Goal: Download file/media

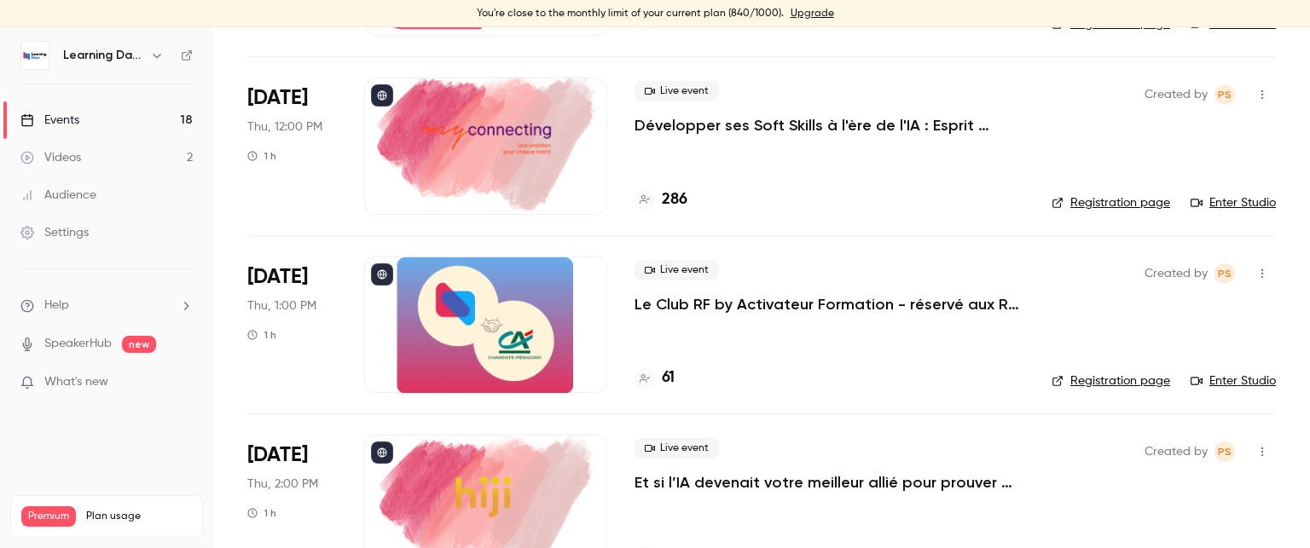
scroll to position [2595, 0]
click at [667, 377] on h4 "61" at bounding box center [668, 377] width 13 height 23
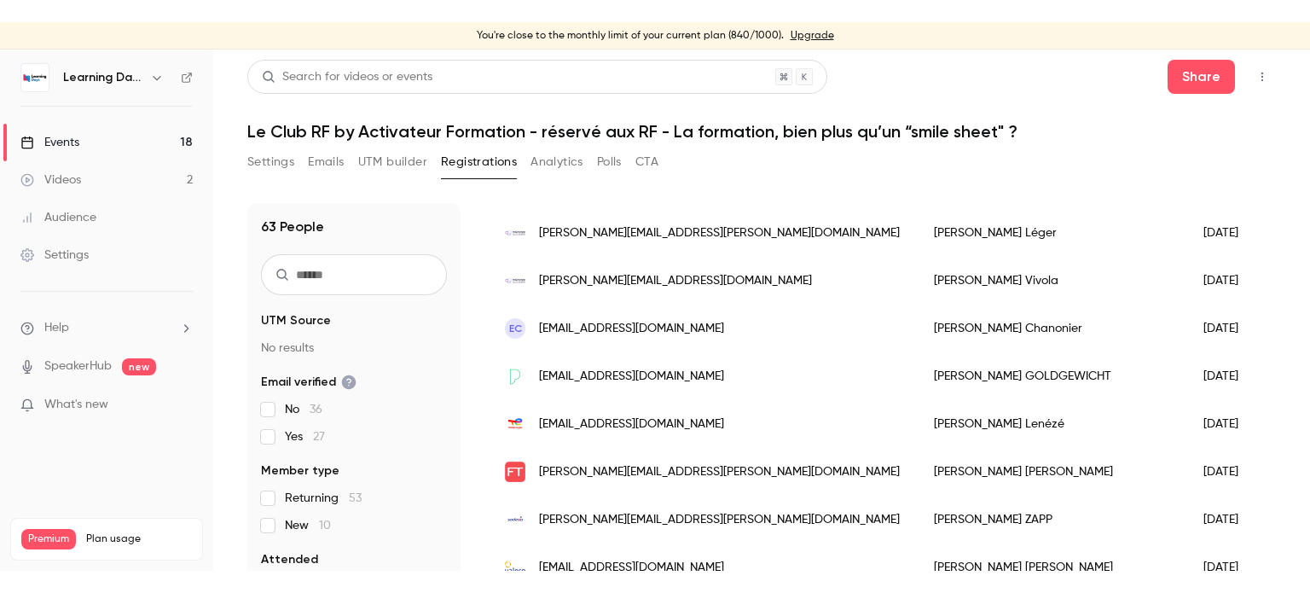
scroll to position [44, 0]
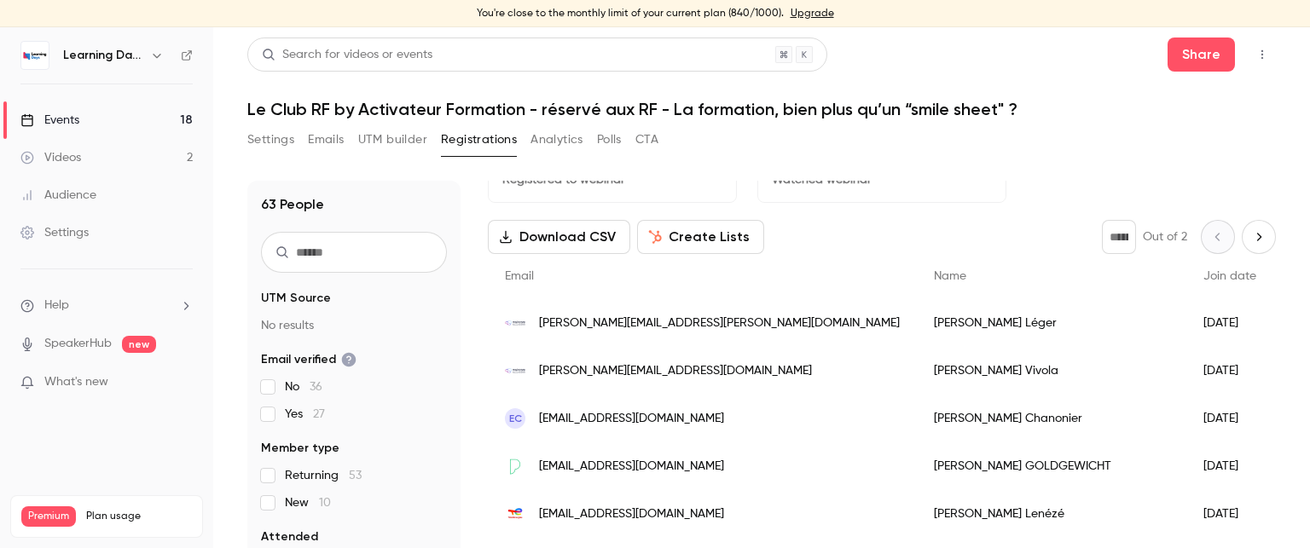
click at [587, 239] on button "Download CSV" at bounding box center [559, 237] width 142 height 34
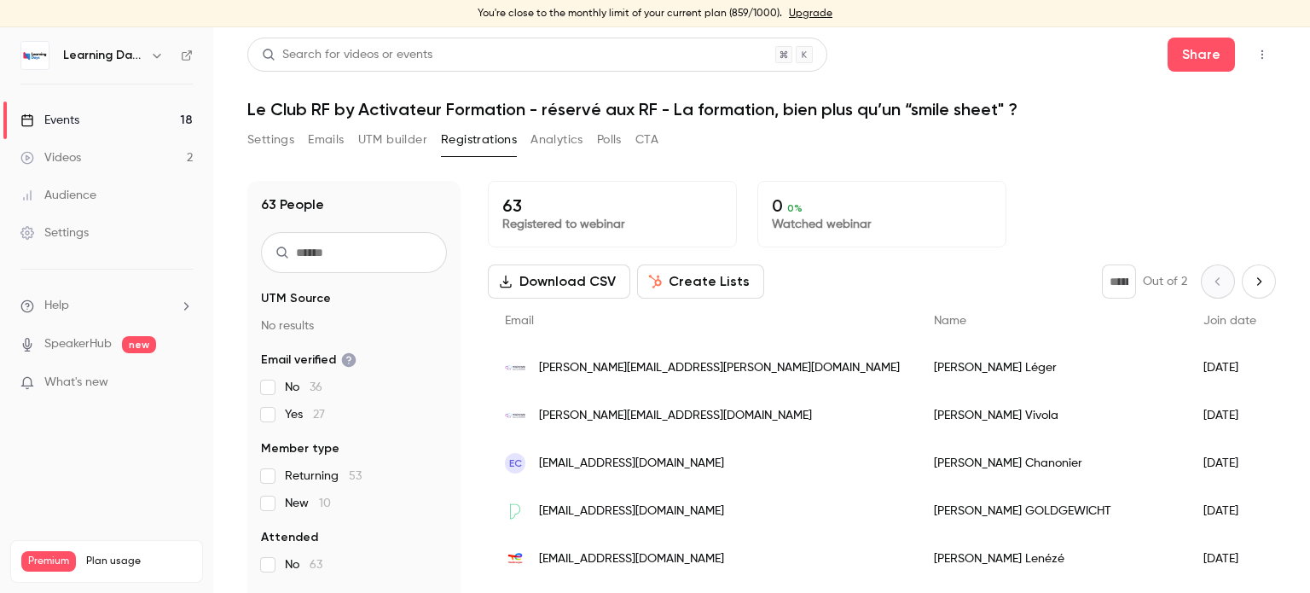
click at [55, 119] on div "Events" at bounding box center [49, 120] width 59 height 17
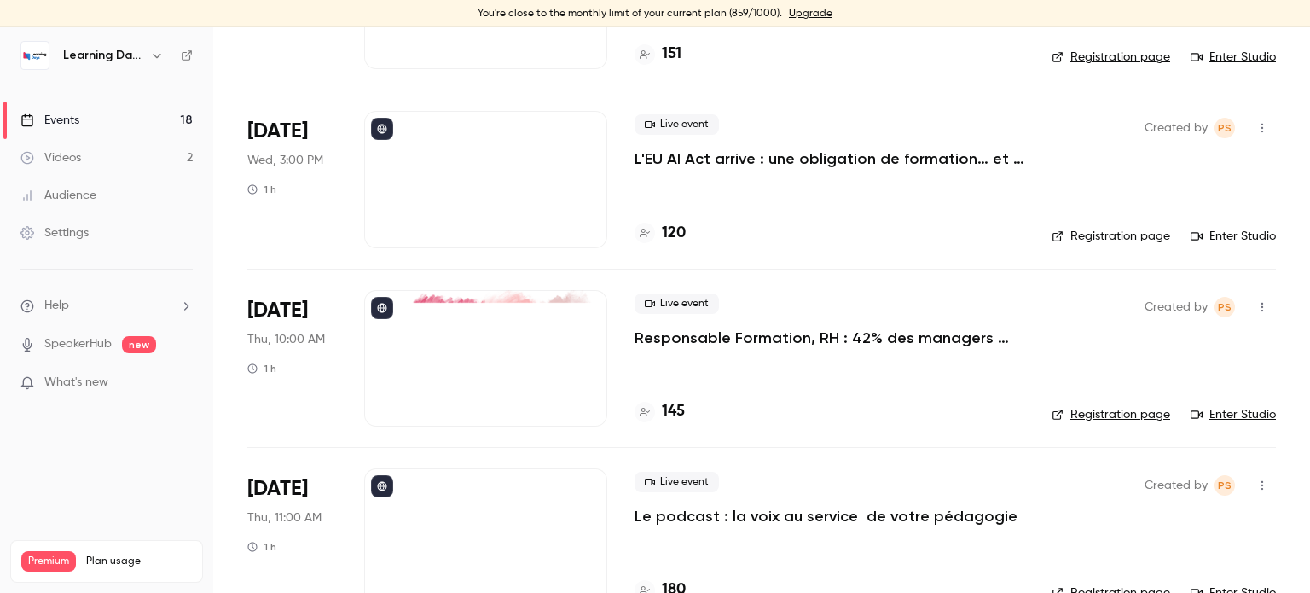
scroll to position [2039, 0]
